Goal: Transaction & Acquisition: Register for event/course

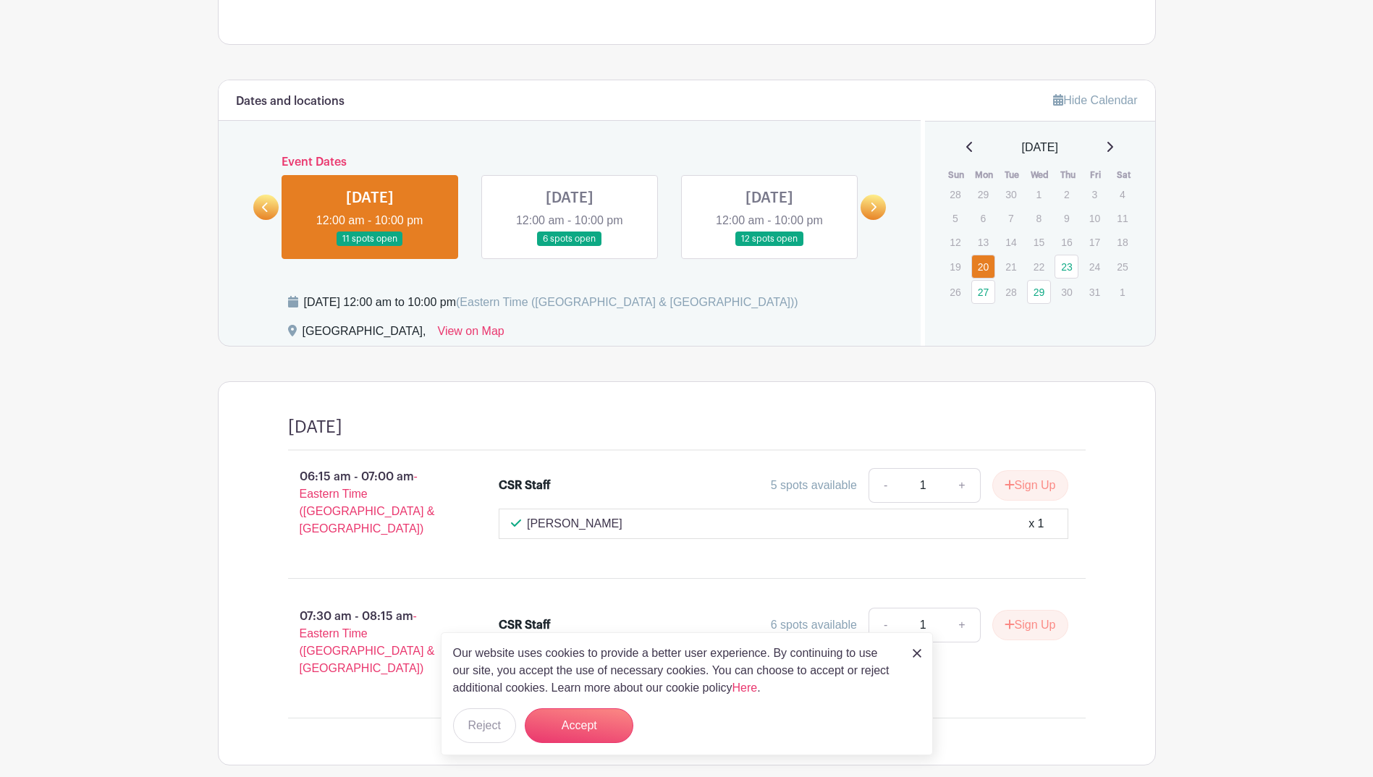
scroll to position [860, 0]
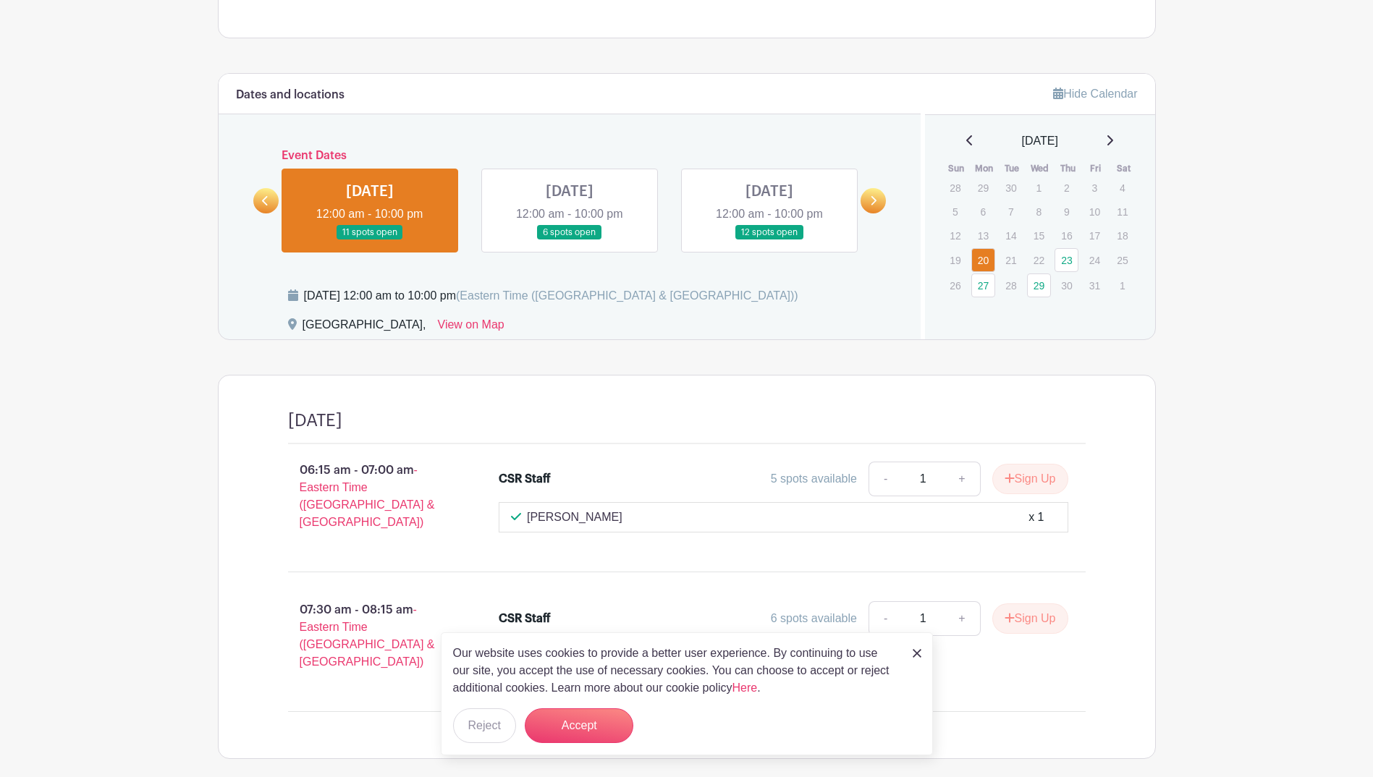
click at [570, 240] on link at bounding box center [570, 240] width 0 height 0
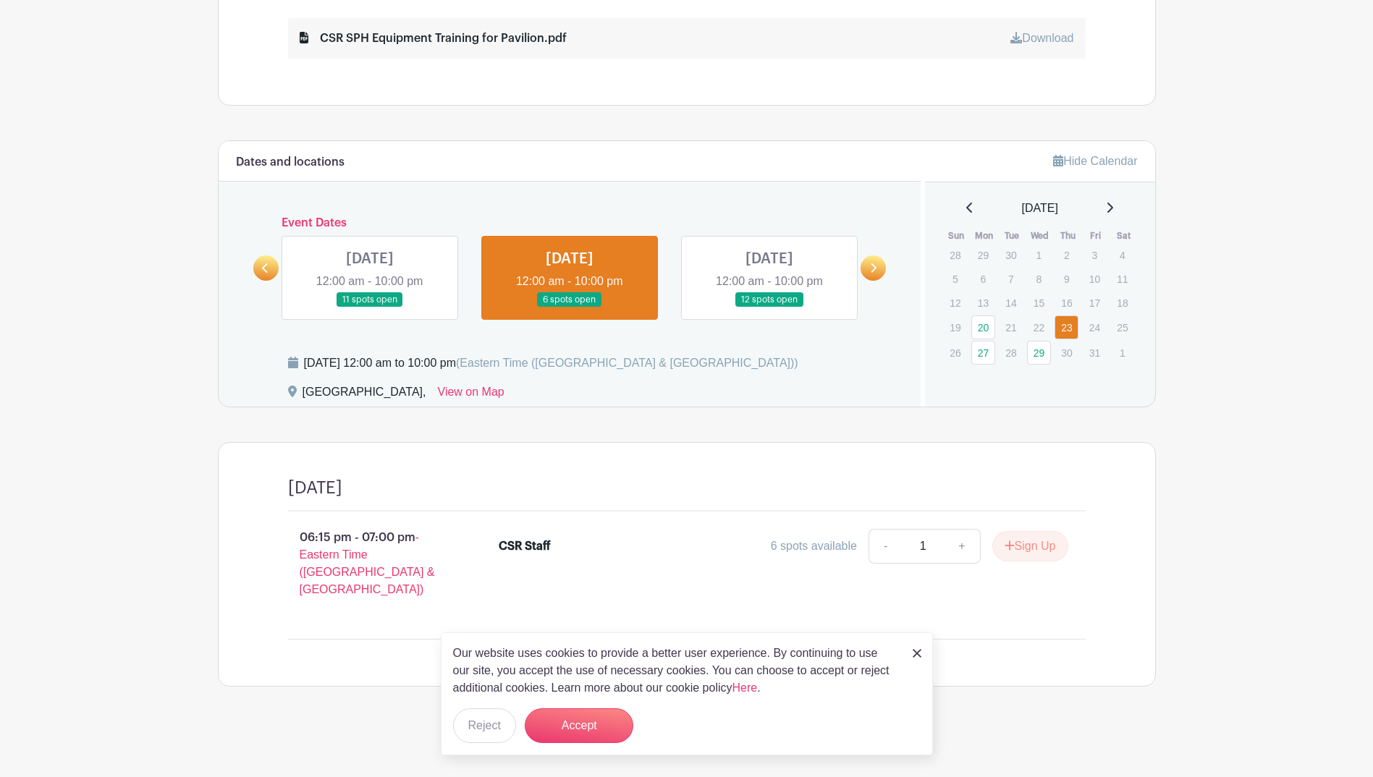
scroll to position [775, 0]
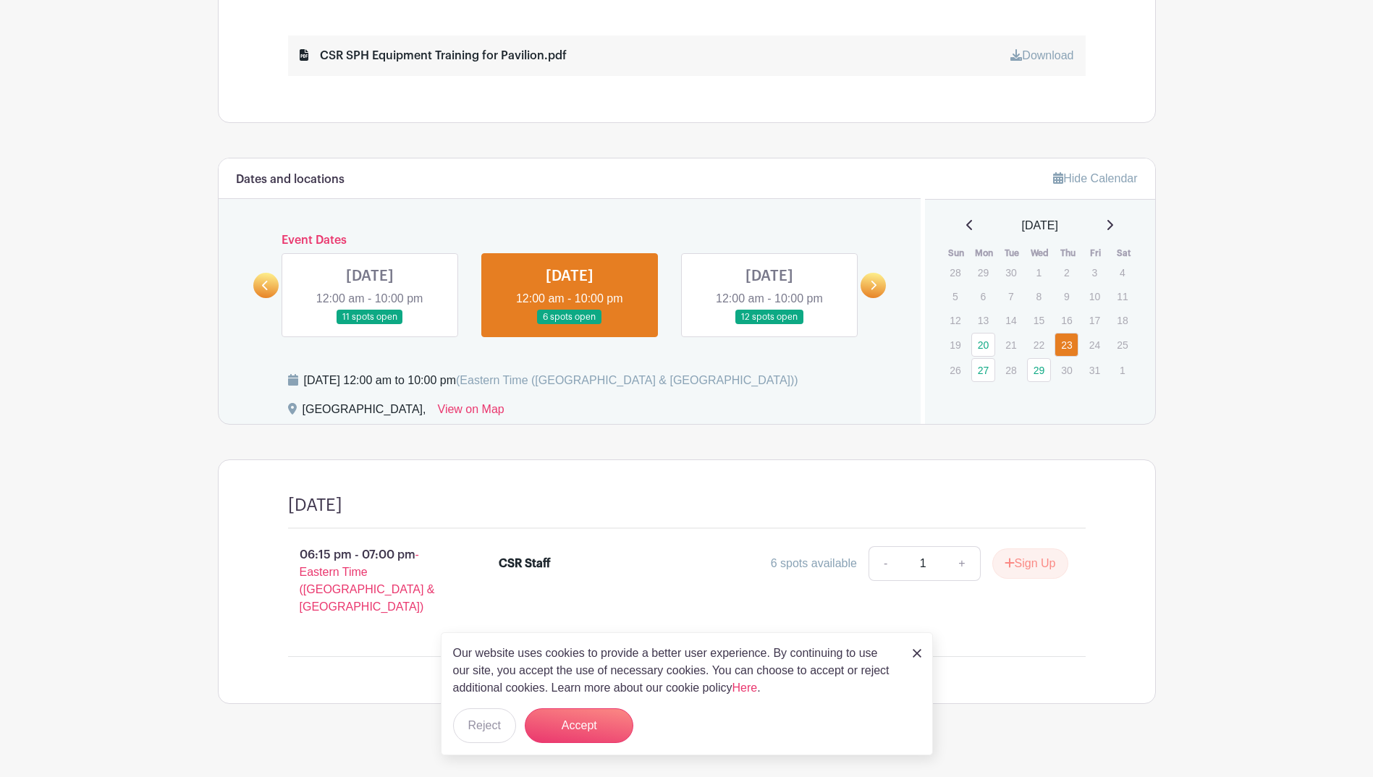
click at [769, 325] on link at bounding box center [769, 325] width 0 height 0
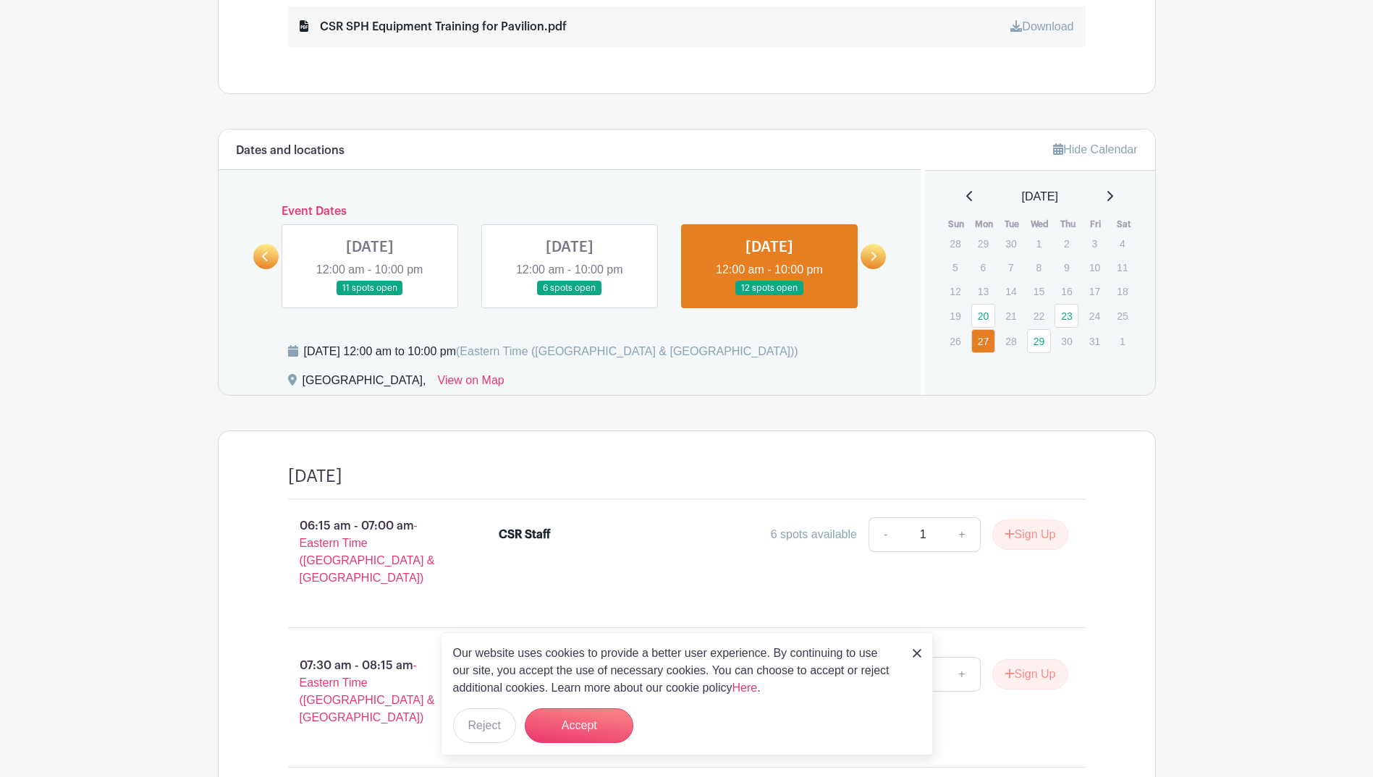
scroll to position [897, 0]
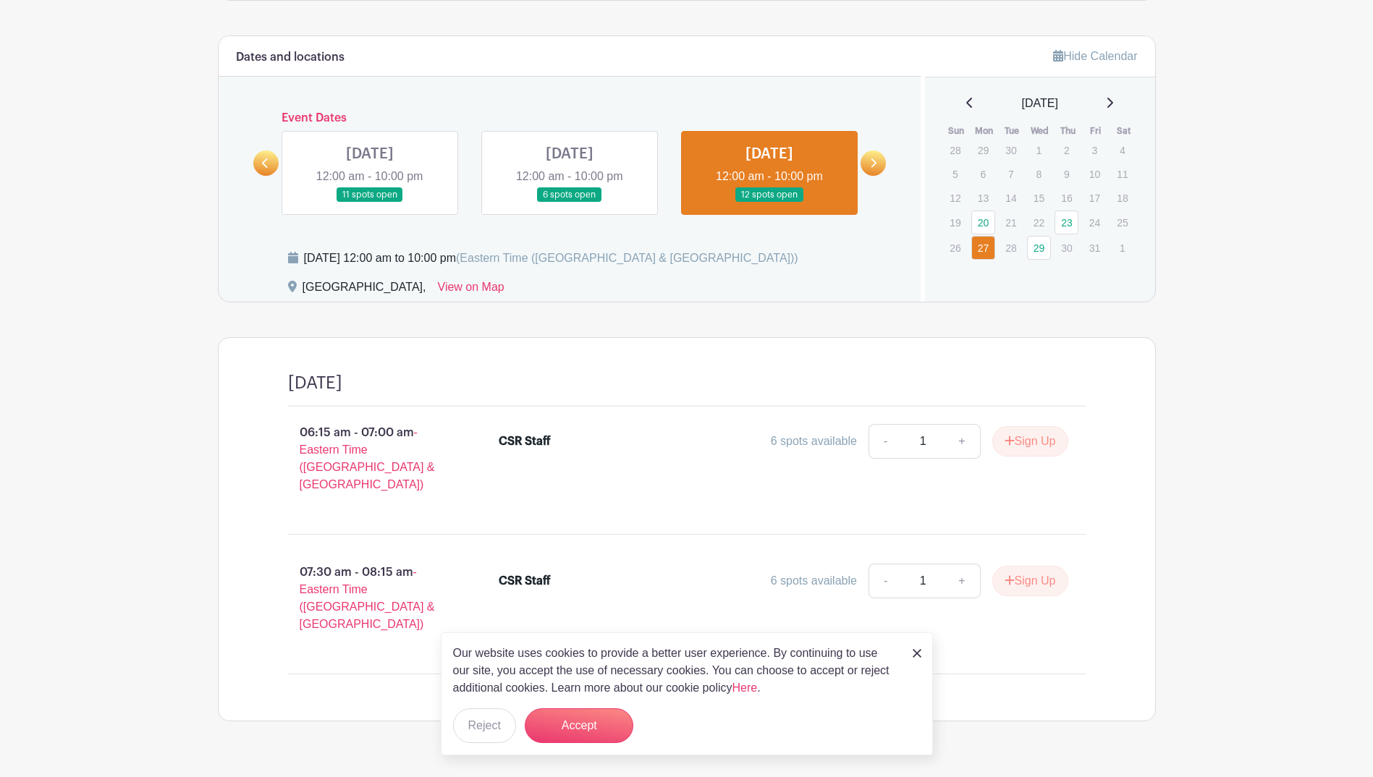
click at [370, 203] on link at bounding box center [370, 203] width 0 height 0
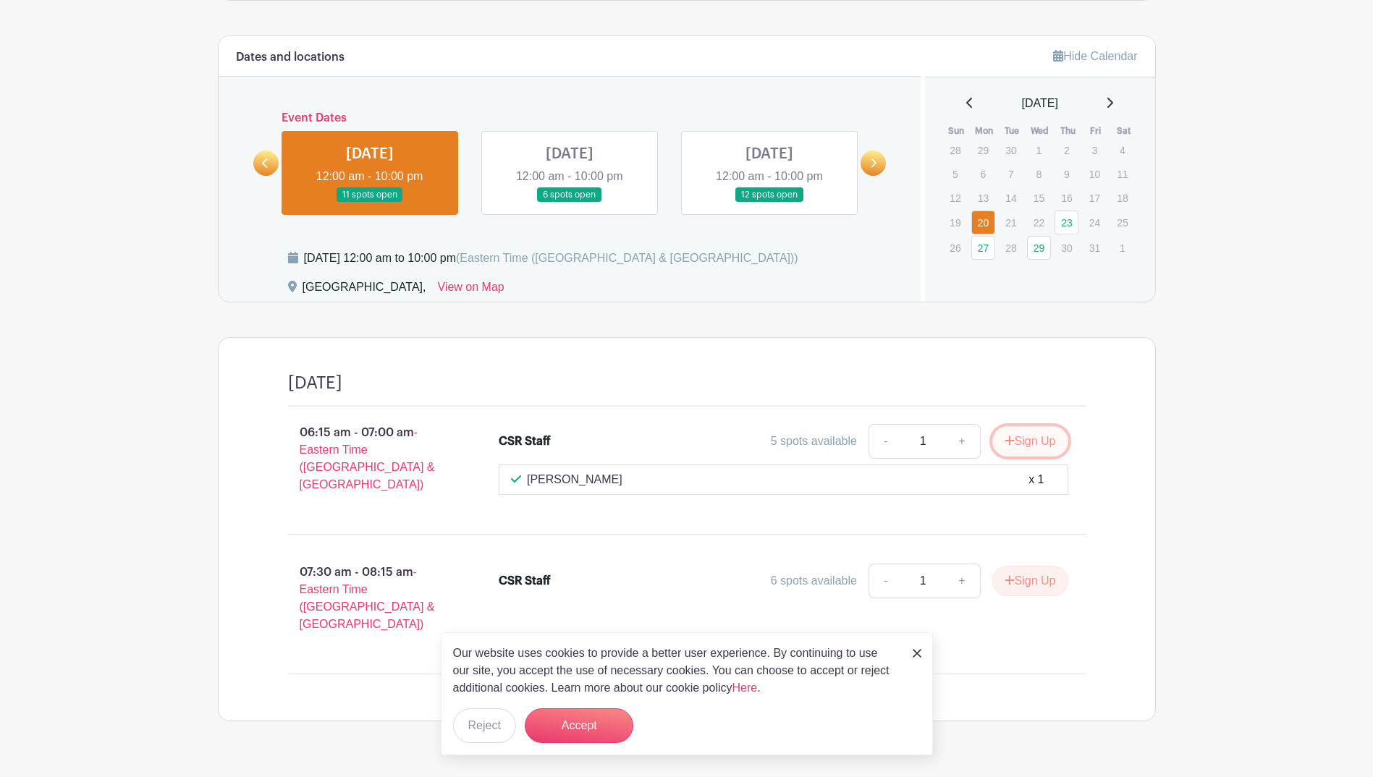
click at [1031, 444] on button "Sign Up" at bounding box center [1030, 441] width 76 height 30
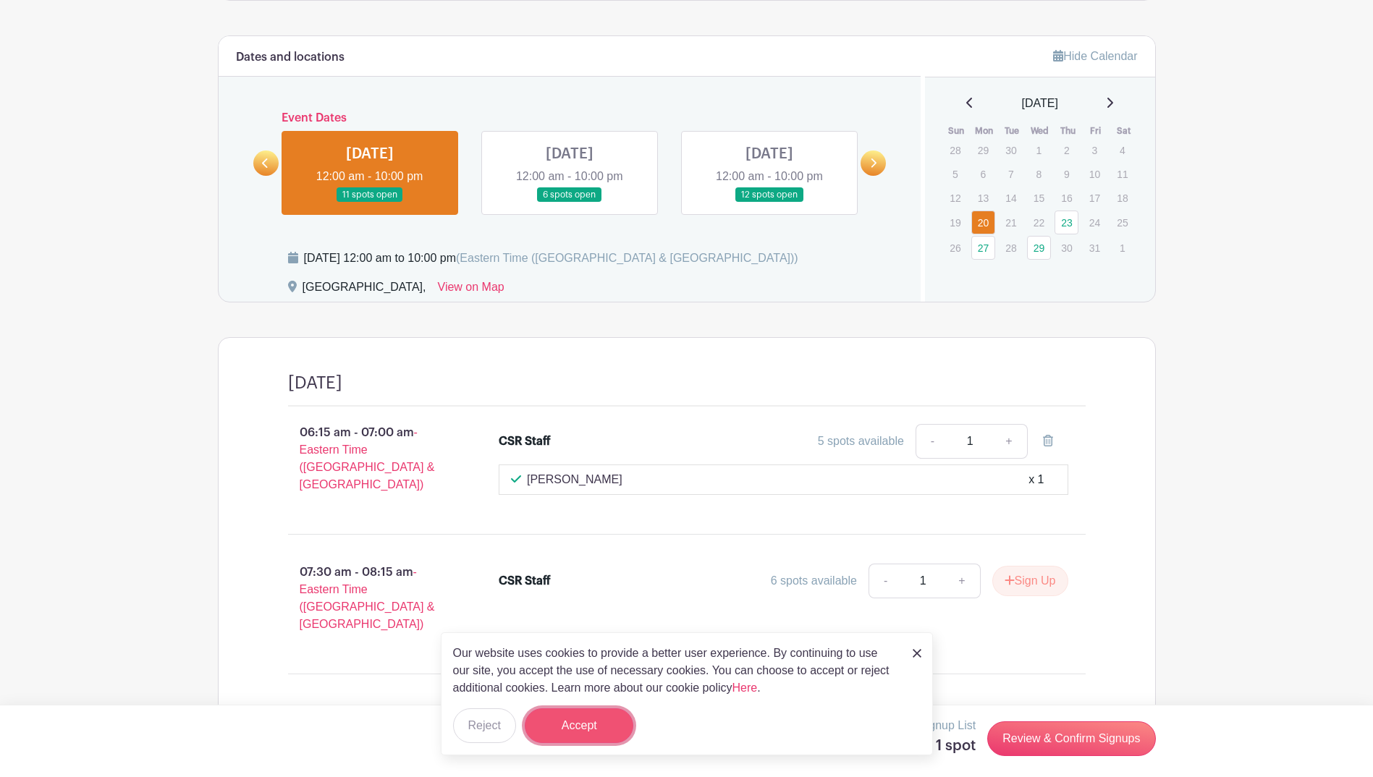
click at [614, 730] on button "Accept" at bounding box center [579, 726] width 109 height 35
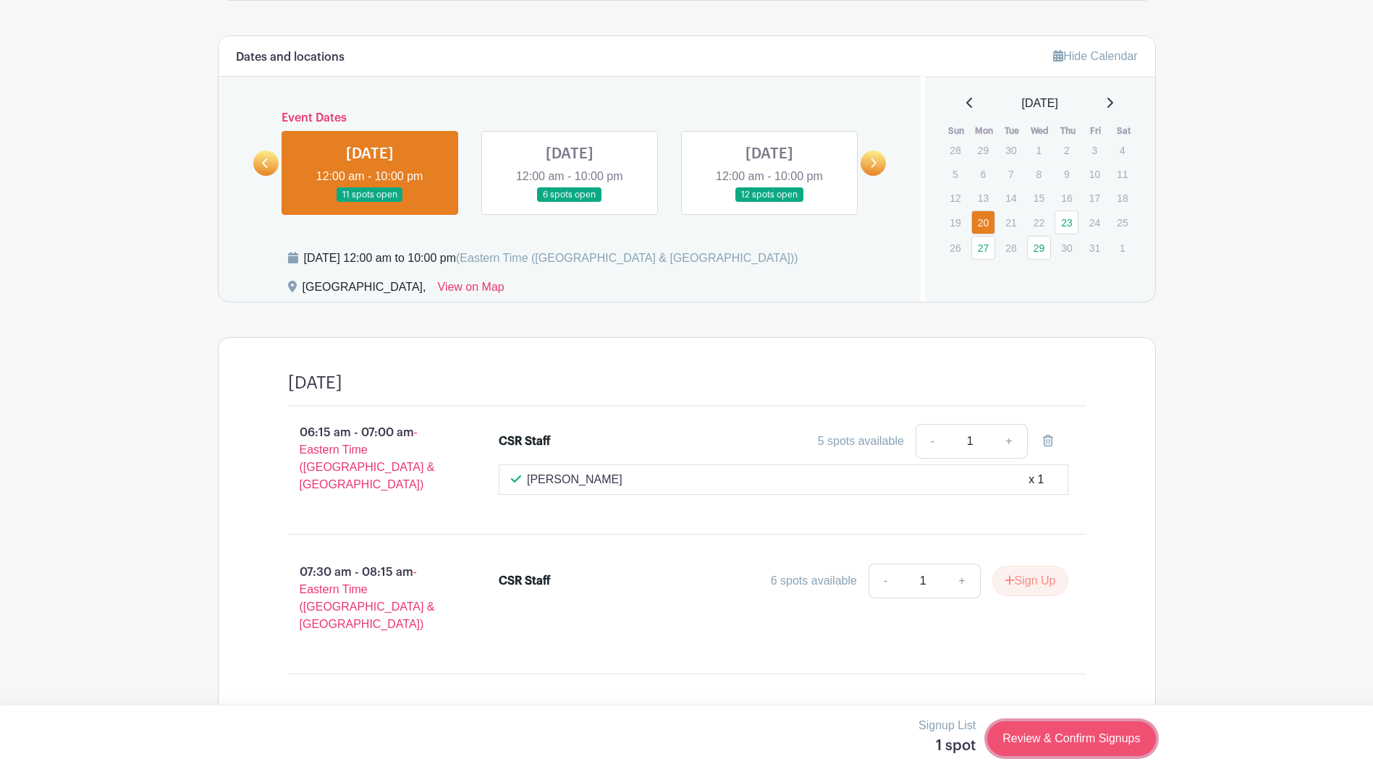
click at [1056, 745] on link "Review & Confirm Signups" at bounding box center [1071, 739] width 168 height 35
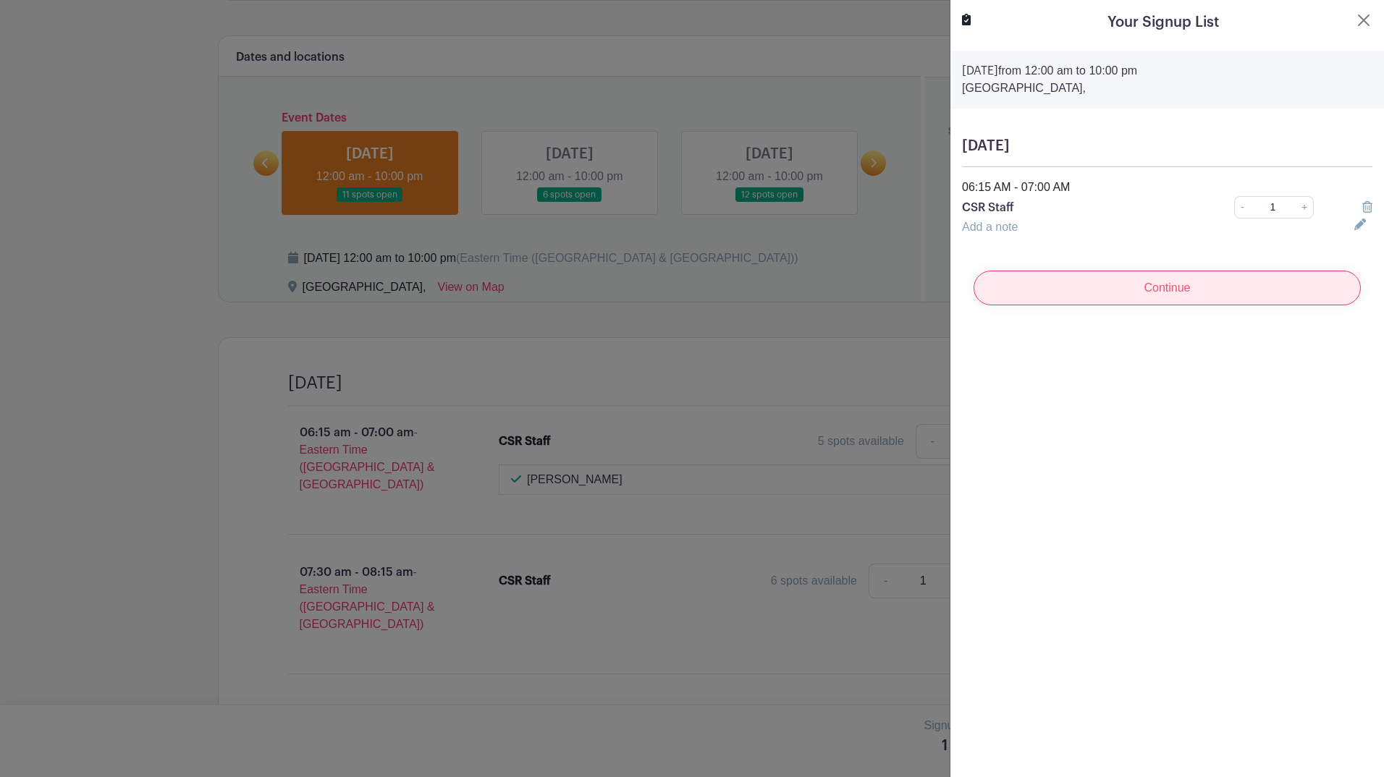
click at [1237, 296] on input "Continue" at bounding box center [1166, 288] width 387 height 35
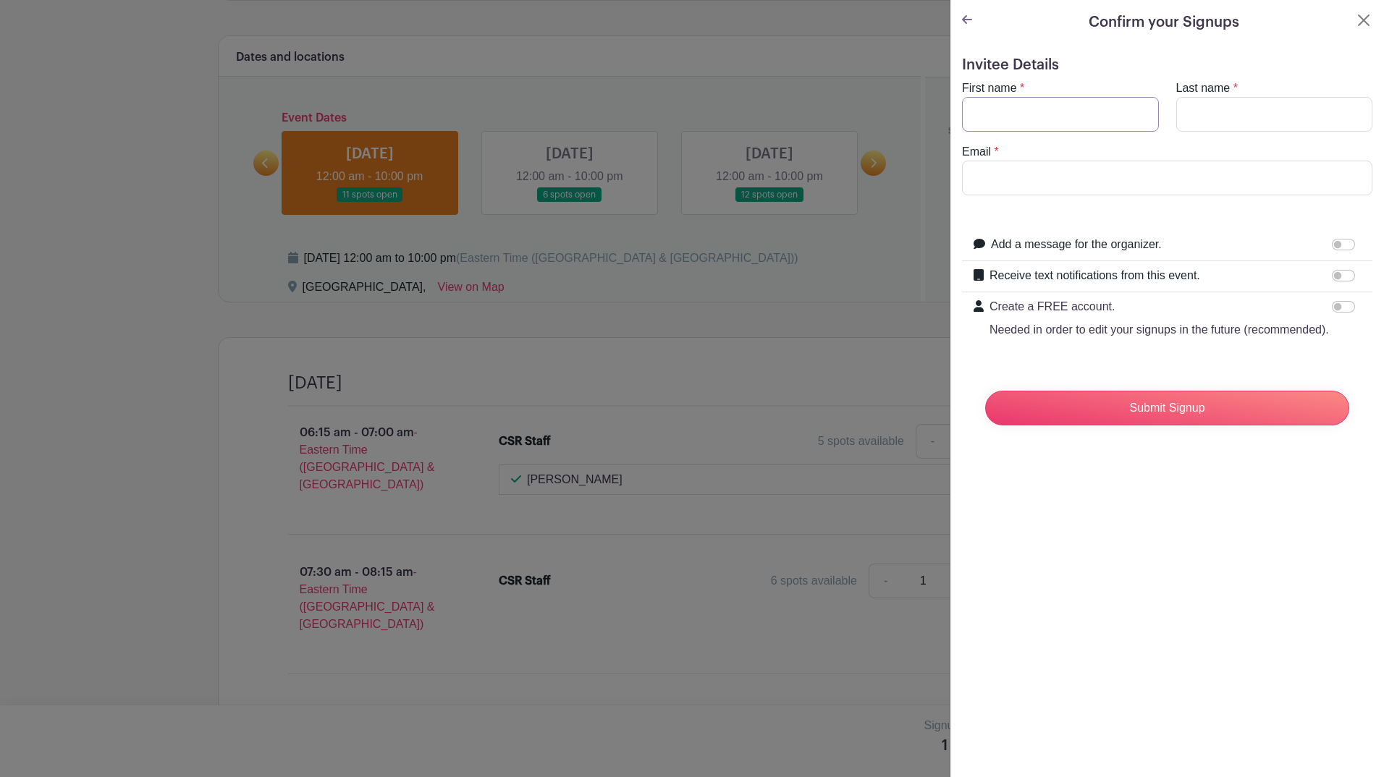
click at [1013, 121] on input "First name" at bounding box center [1060, 114] width 197 height 35
type input "[PERSON_NAME]"
click at [1213, 120] on input "Last name" at bounding box center [1274, 114] width 197 height 35
type input "[PERSON_NAME]"
click at [1012, 171] on input "Email" at bounding box center [1167, 178] width 410 height 35
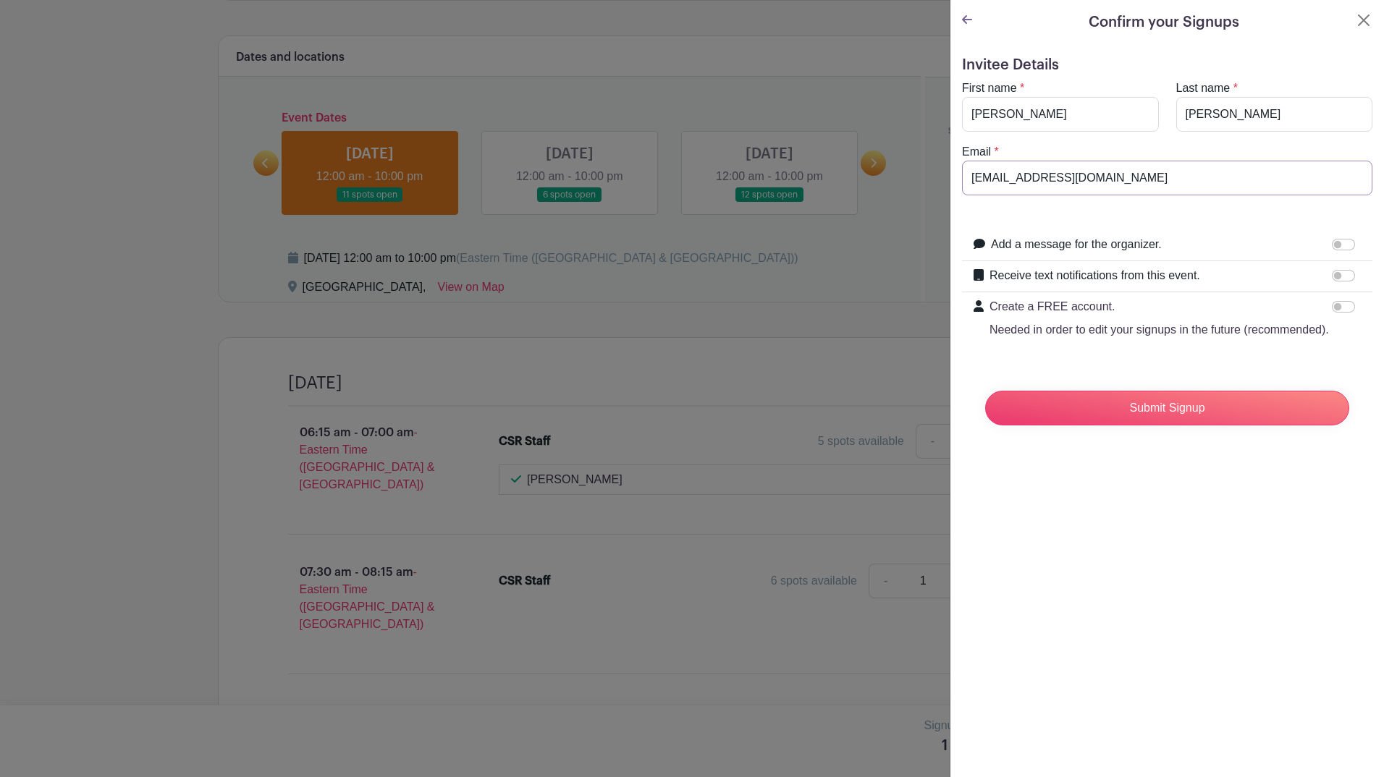
click at [1001, 177] on input "[EMAIL_ADDRESS][DOMAIN_NAME]" at bounding box center [1167, 178] width 410 height 35
type input "[EMAIL_ADDRESS][DOMAIN_NAME]"
click at [1091, 419] on input "Submit Signup" at bounding box center [1167, 408] width 364 height 35
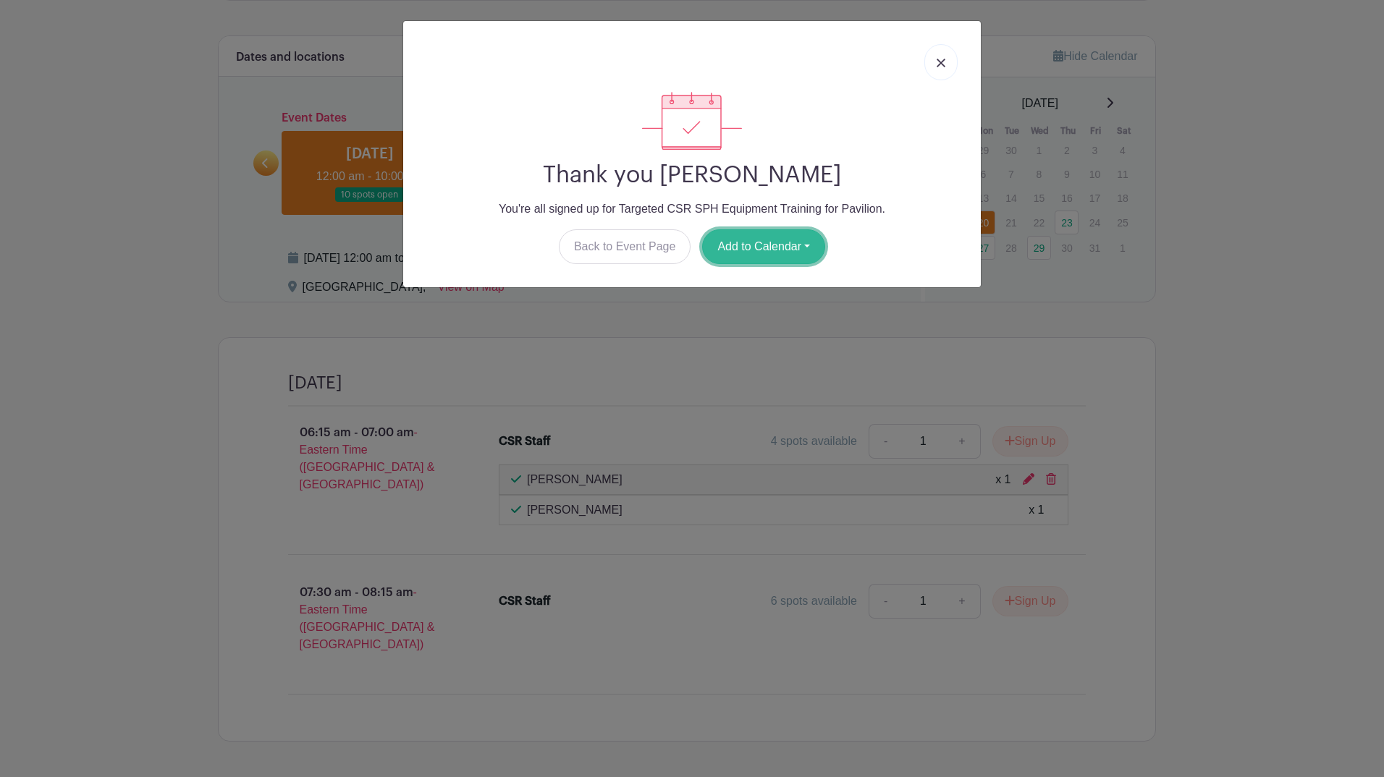
click at [769, 253] on button "Add to Calendar" at bounding box center [763, 246] width 123 height 35
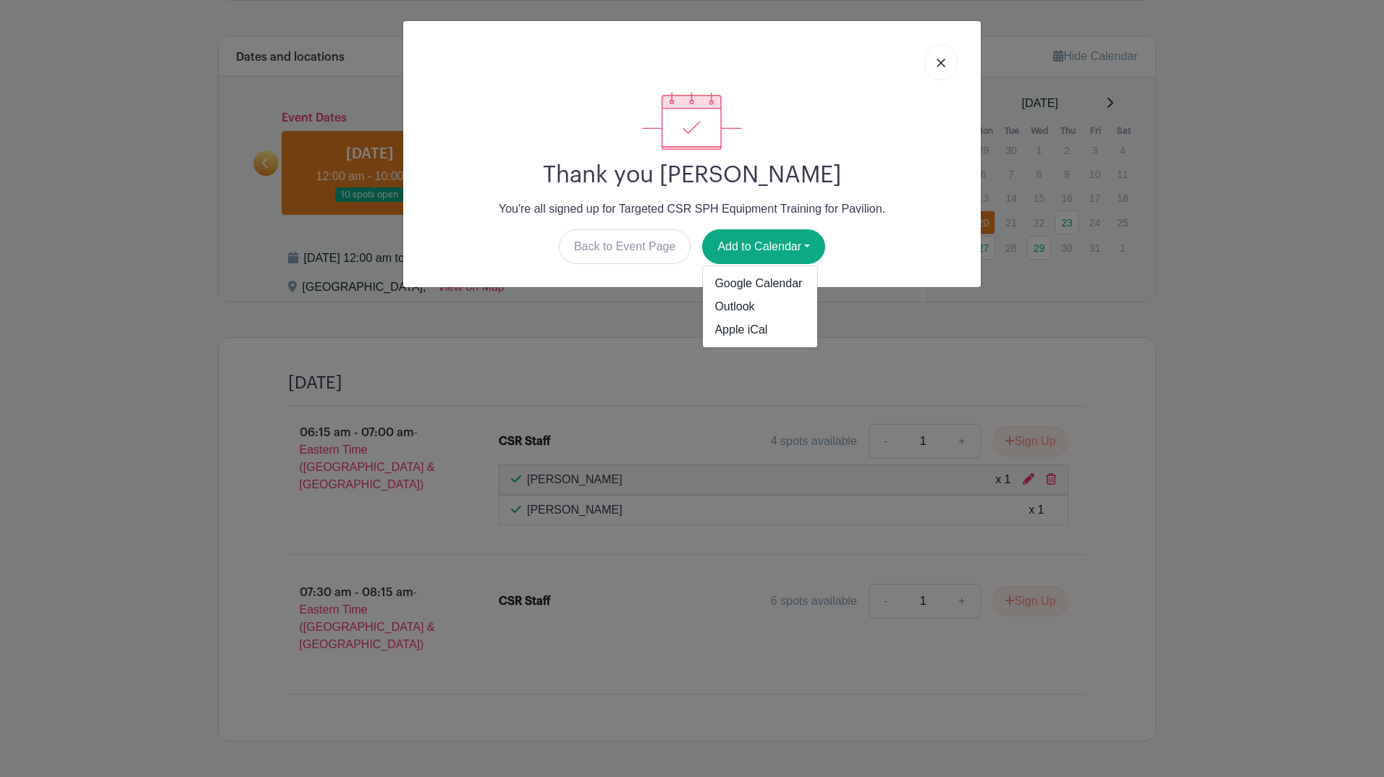
click at [904, 243] on div "Back to Event Page Add to Calendar Google Calendar Outlook Apple iCal" at bounding box center [692, 246] width 554 height 35
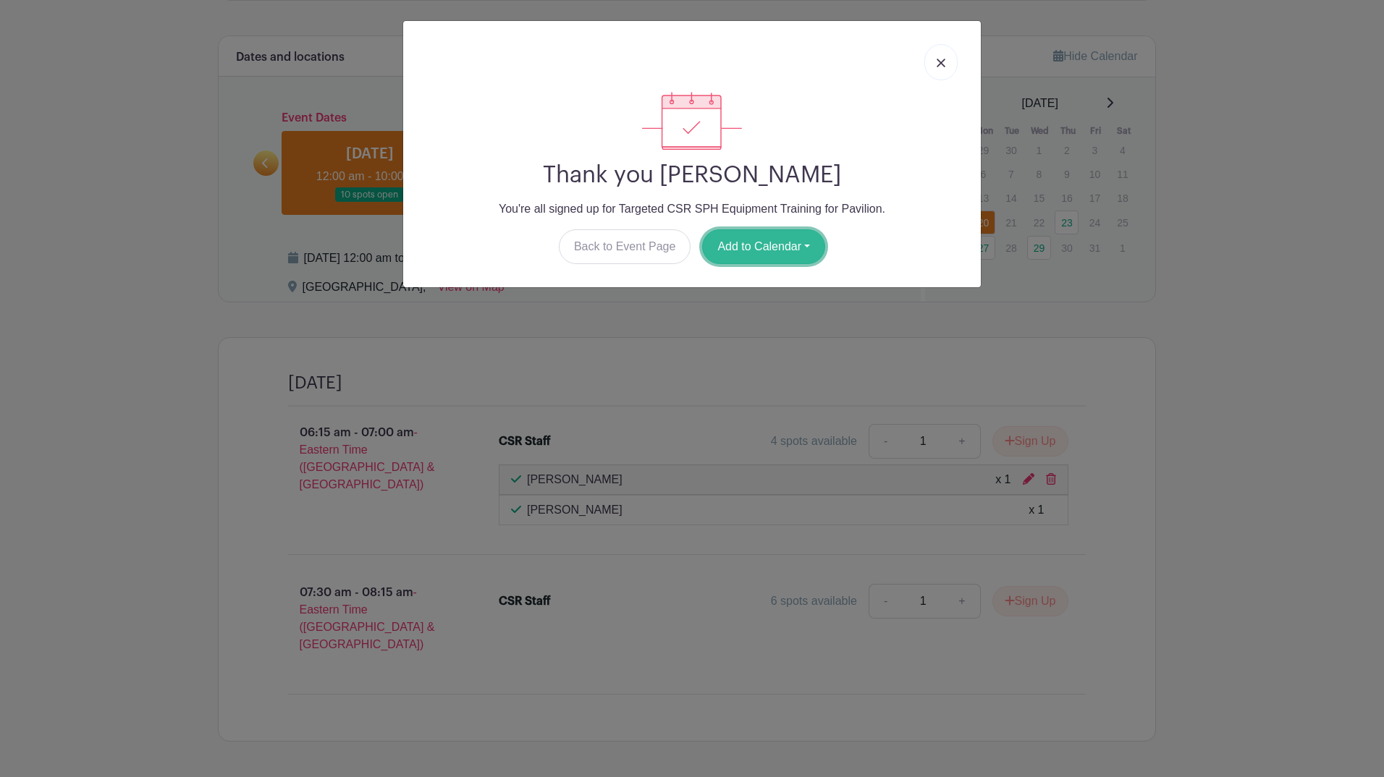
drag, startPoint x: 723, startPoint y: 245, endPoint x: 730, endPoint y: 240, distance: 8.4
click at [724, 244] on button "Add to Calendar" at bounding box center [763, 246] width 123 height 35
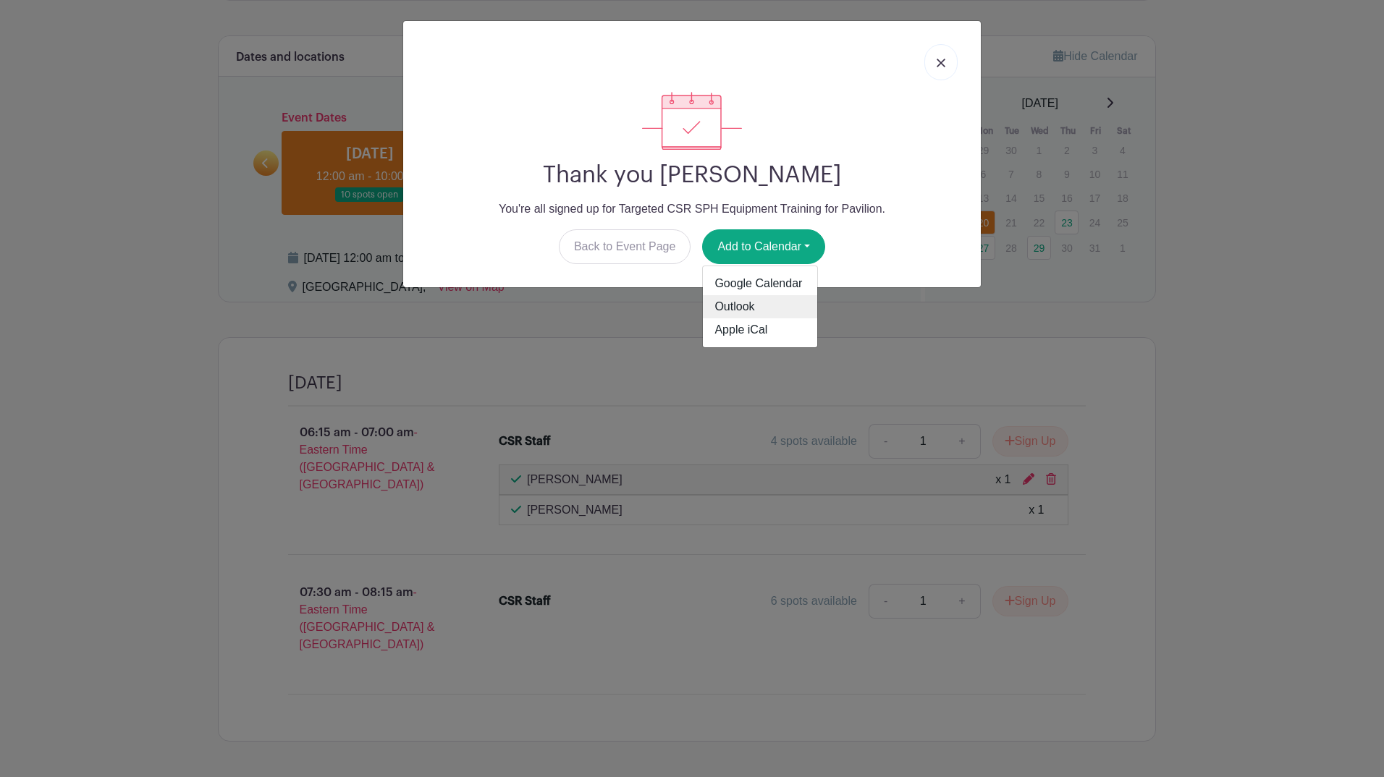
click at [743, 310] on link "Outlook" at bounding box center [760, 306] width 114 height 23
click at [941, 66] on img at bounding box center [941, 63] width 9 height 9
